Goal: Transaction & Acquisition: Purchase product/service

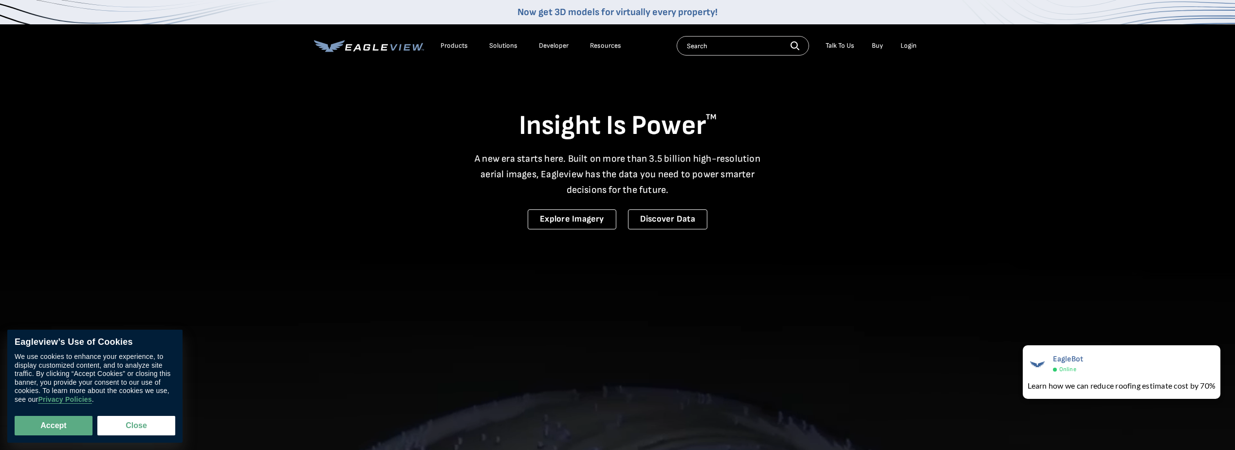
click at [909, 48] on div "Login" at bounding box center [908, 45] width 16 height 9
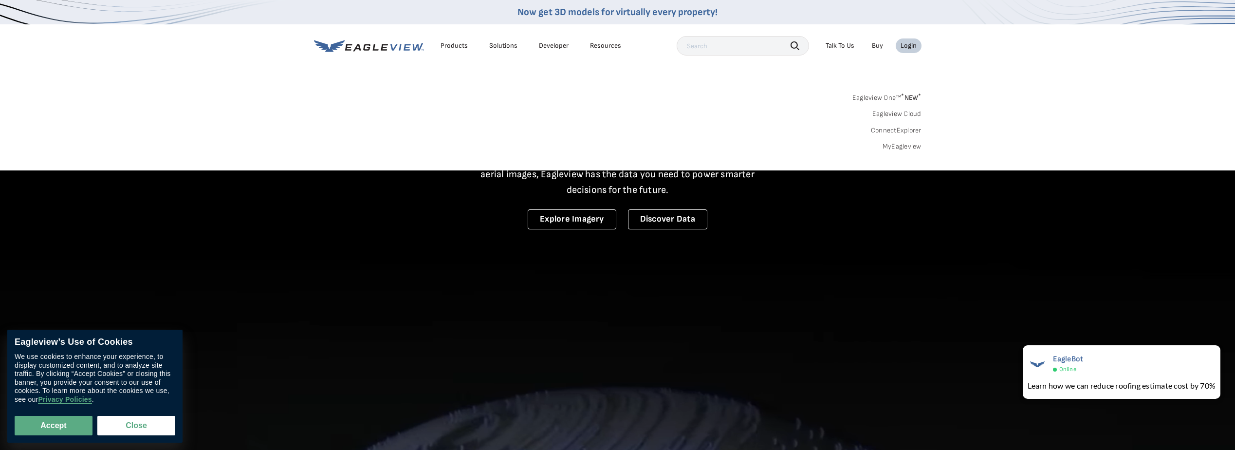
click at [900, 147] on link "MyEagleview" at bounding box center [901, 146] width 39 height 9
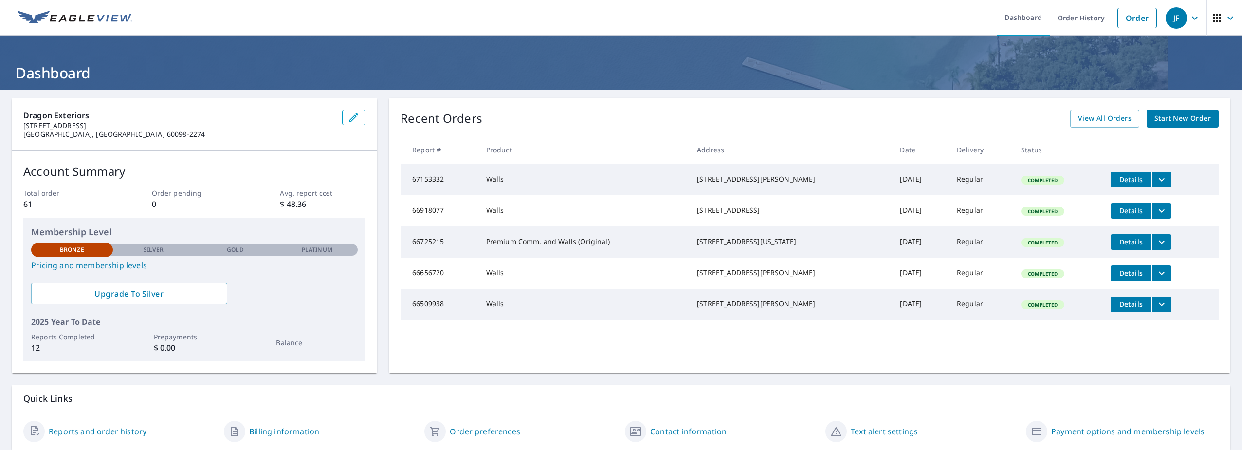
click at [1167, 114] on span "Start New Order" at bounding box center [1183, 118] width 56 height 12
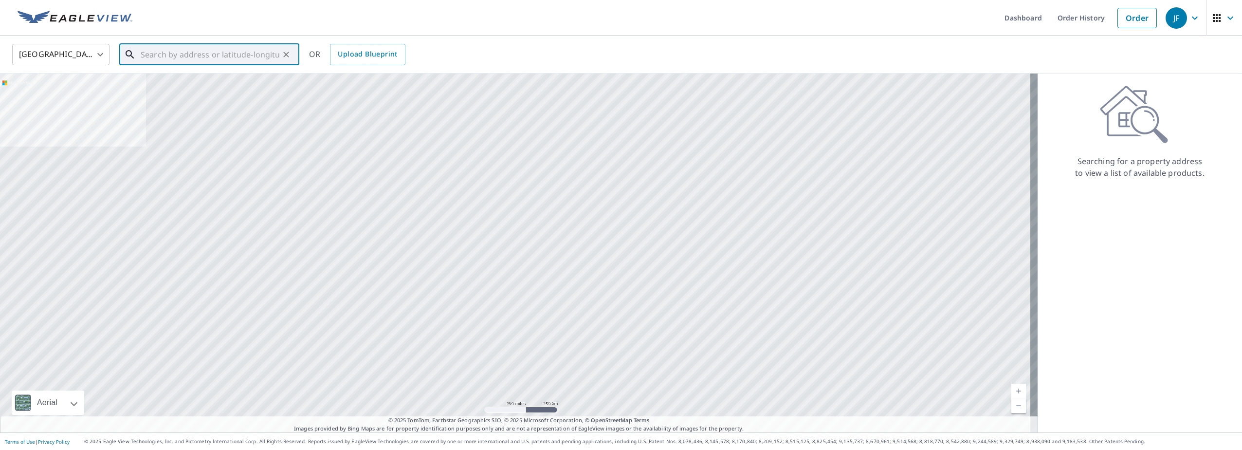
drag, startPoint x: 240, startPoint y: 53, endPoint x: 248, endPoint y: 55, distance: 8.5
click at [240, 53] on input "text" at bounding box center [210, 54] width 139 height 27
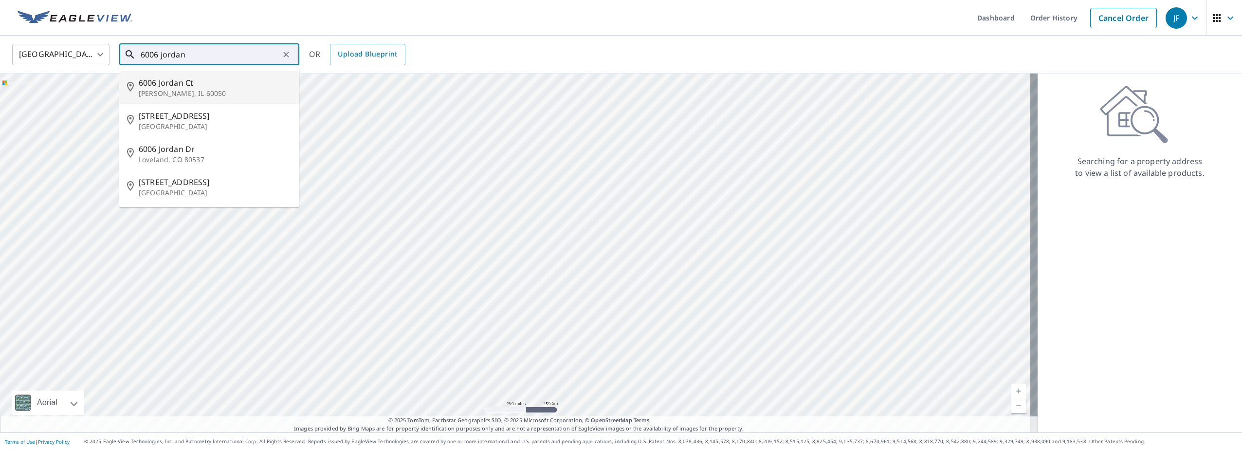
click at [178, 85] on span "6006 Jordan Ct" at bounding box center [215, 83] width 153 height 12
type input "[STREET_ADDRESS][PERSON_NAME]"
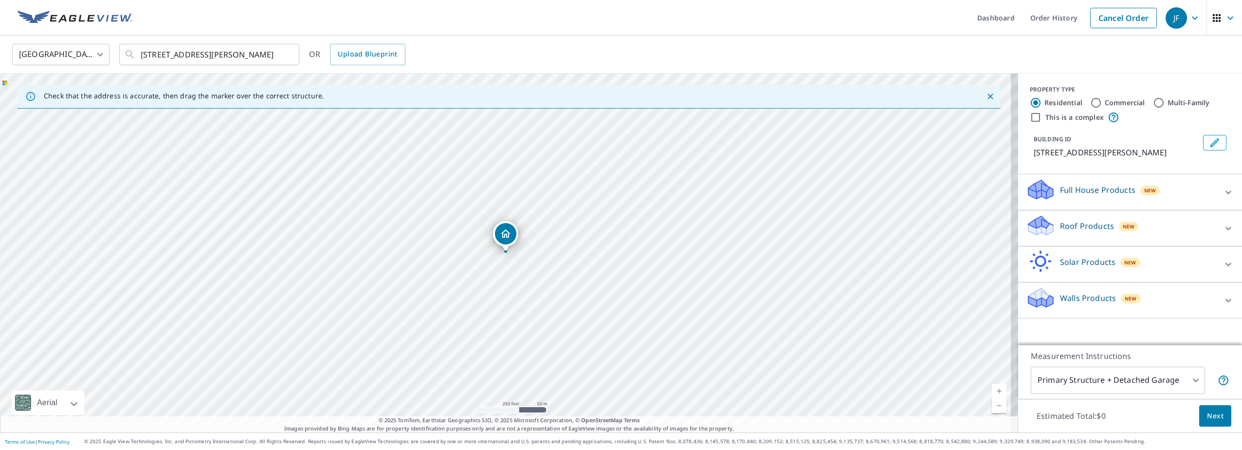
click at [1154, 295] on div "Walls Products New" at bounding box center [1121, 300] width 191 height 28
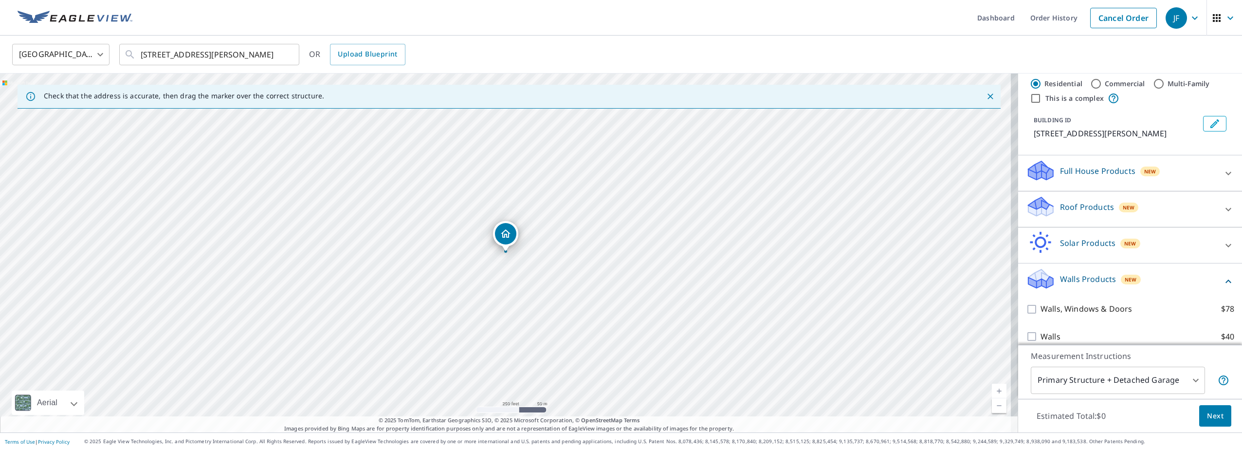
scroll to position [29, 0]
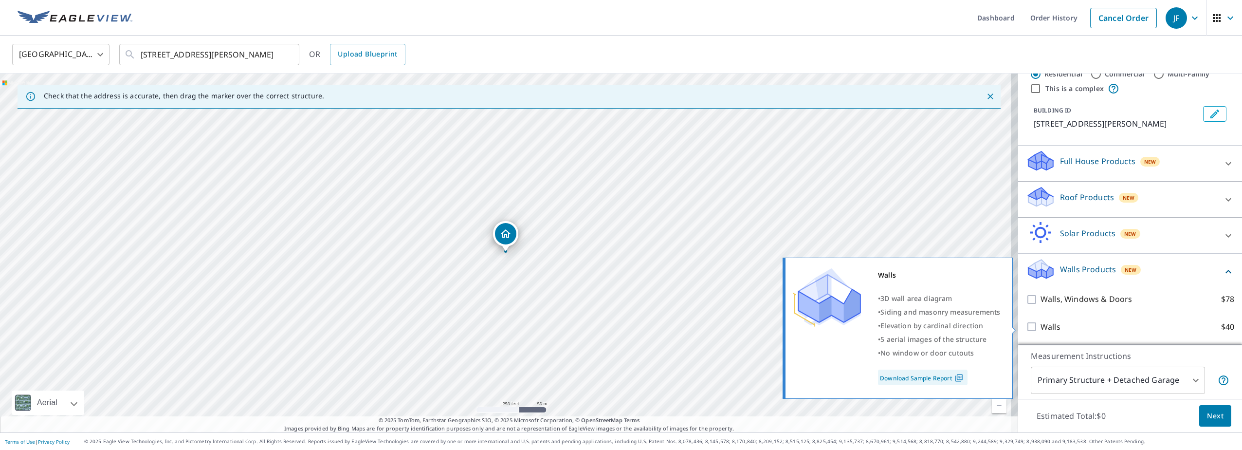
click at [1018, 328] on div "Walls • 3D wall area diagram • Siding and masonry measurements • Elevation by […" at bounding box center [902, 328] width 236 height 147
click at [1026, 328] on input "Walls $40" at bounding box center [1033, 327] width 15 height 12
checkbox input "true"
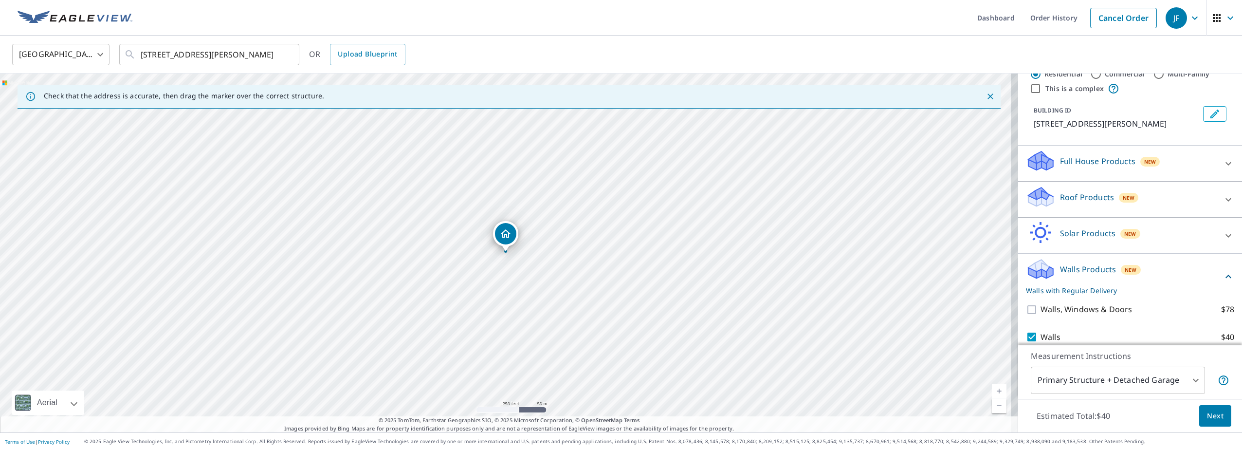
click at [1213, 417] on span "Next" at bounding box center [1215, 416] width 17 height 12
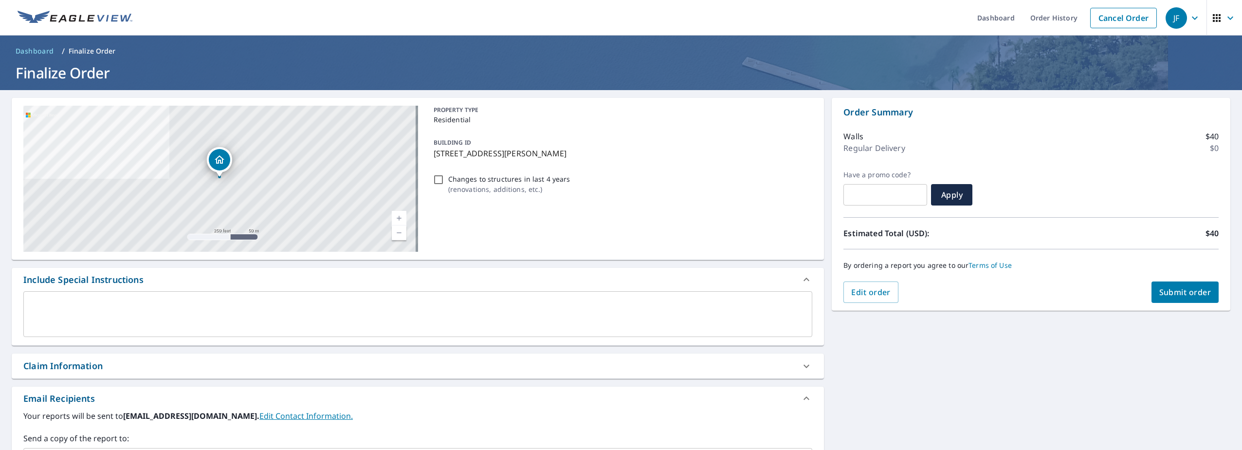
click at [1192, 293] on span "Submit order" at bounding box center [1185, 292] width 52 height 11
